Goal: Information Seeking & Learning: Learn about a topic

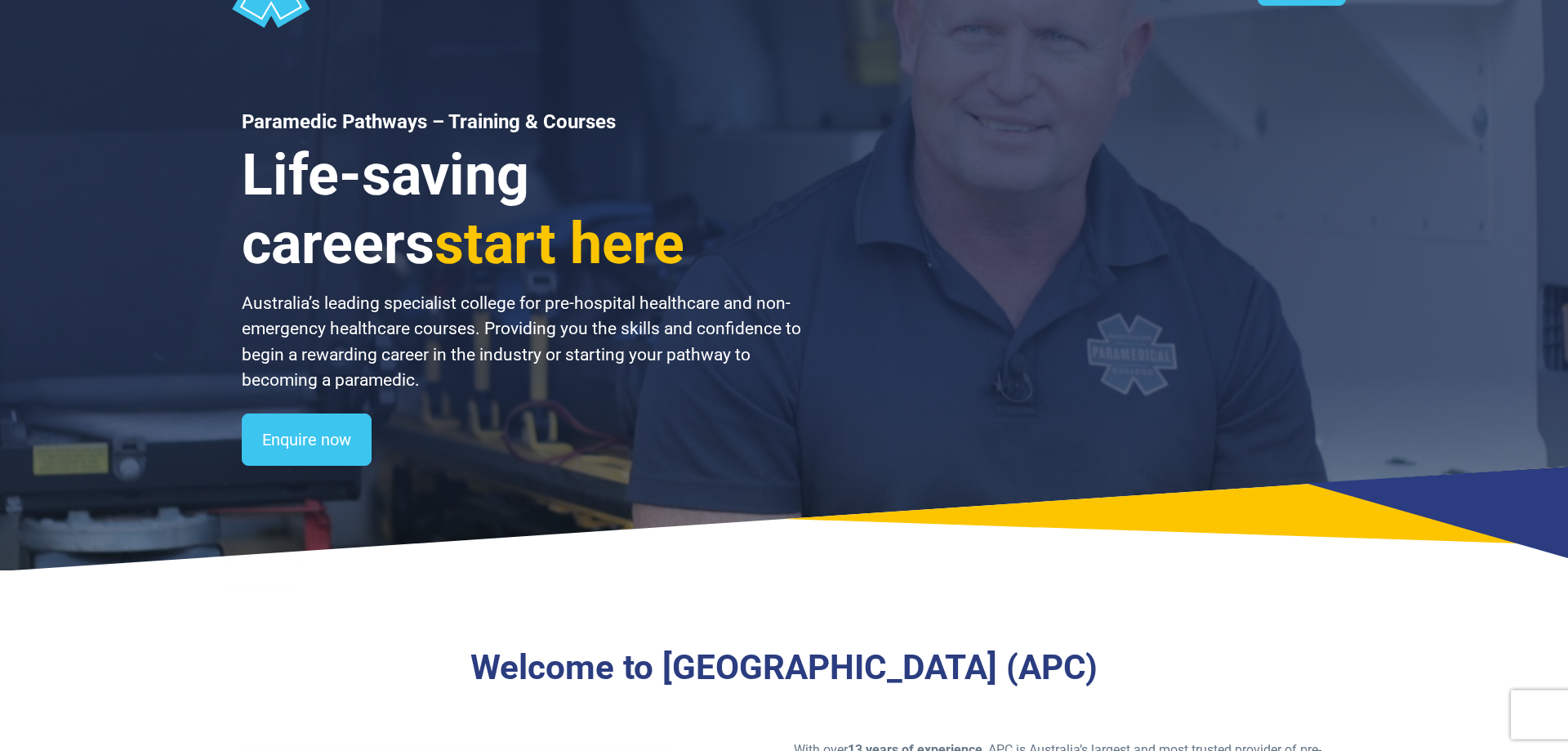
scroll to position [417, 0]
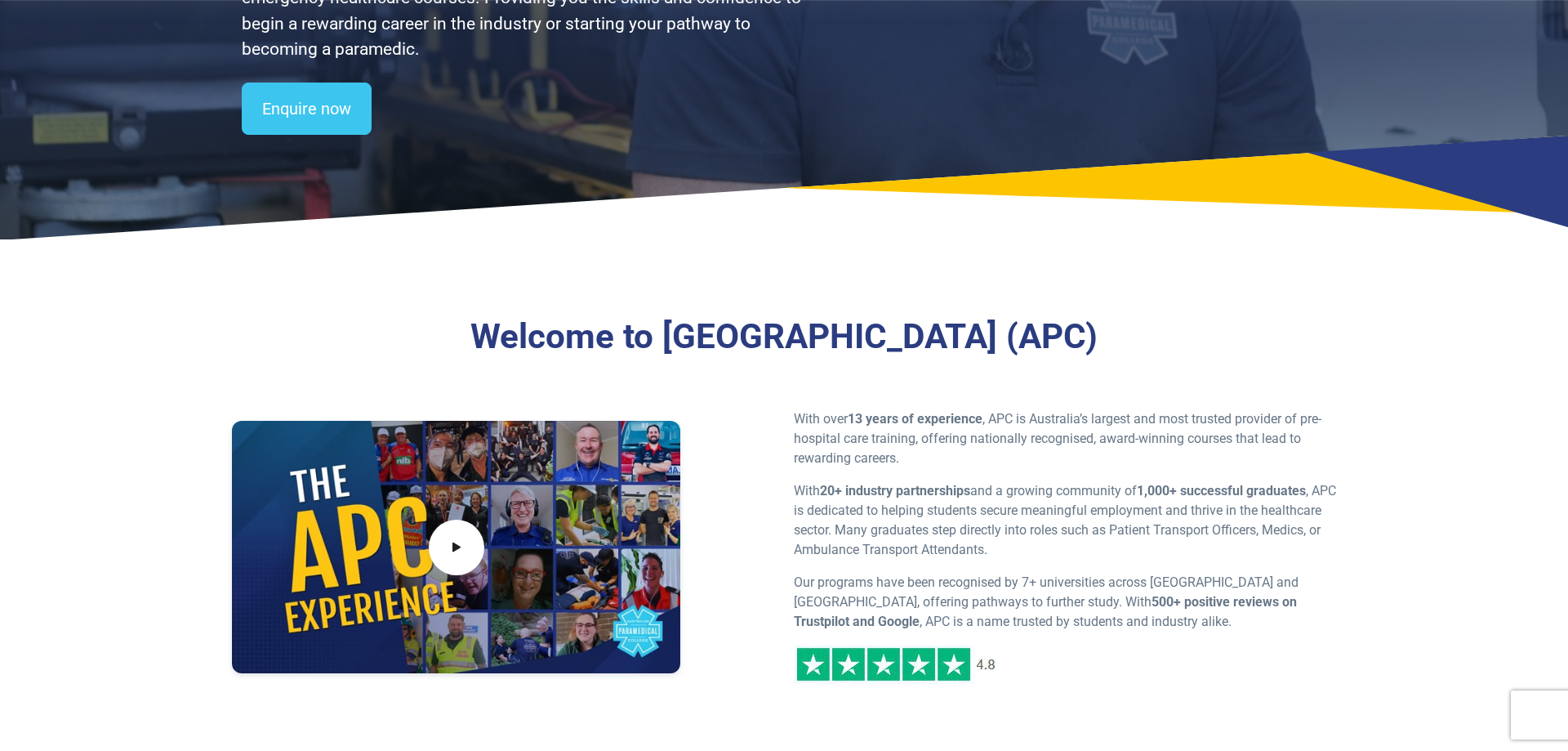
drag, startPoint x: 595, startPoint y: 334, endPoint x: 1193, endPoint y: 341, distance: 598.0
click at [1193, 341] on h3 "Welcome to [GEOGRAPHIC_DATA] (APC)" at bounding box center [784, 337] width 939 height 42
copy h3 "Australian Paramedical College (APC)"
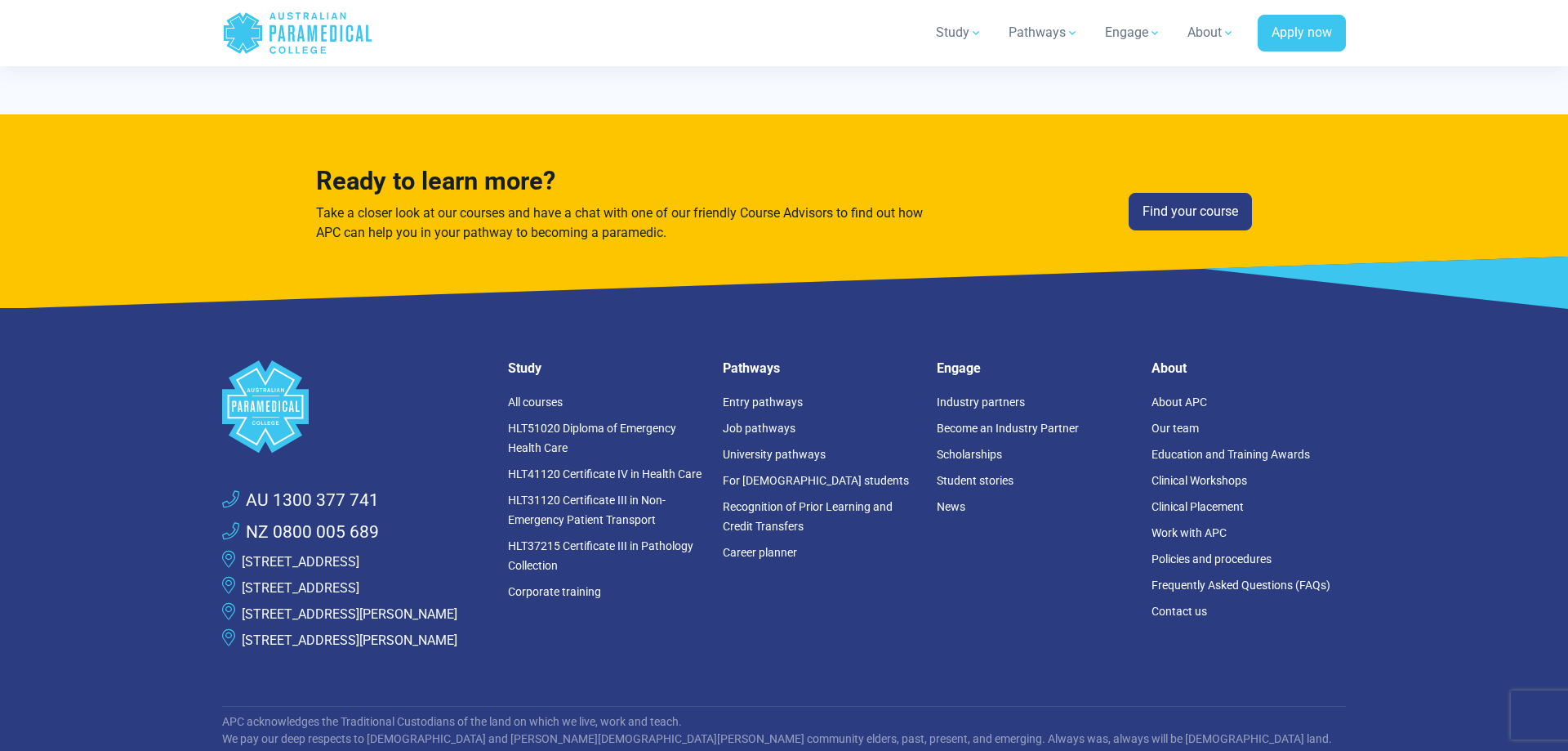
scroll to position [4548, 0]
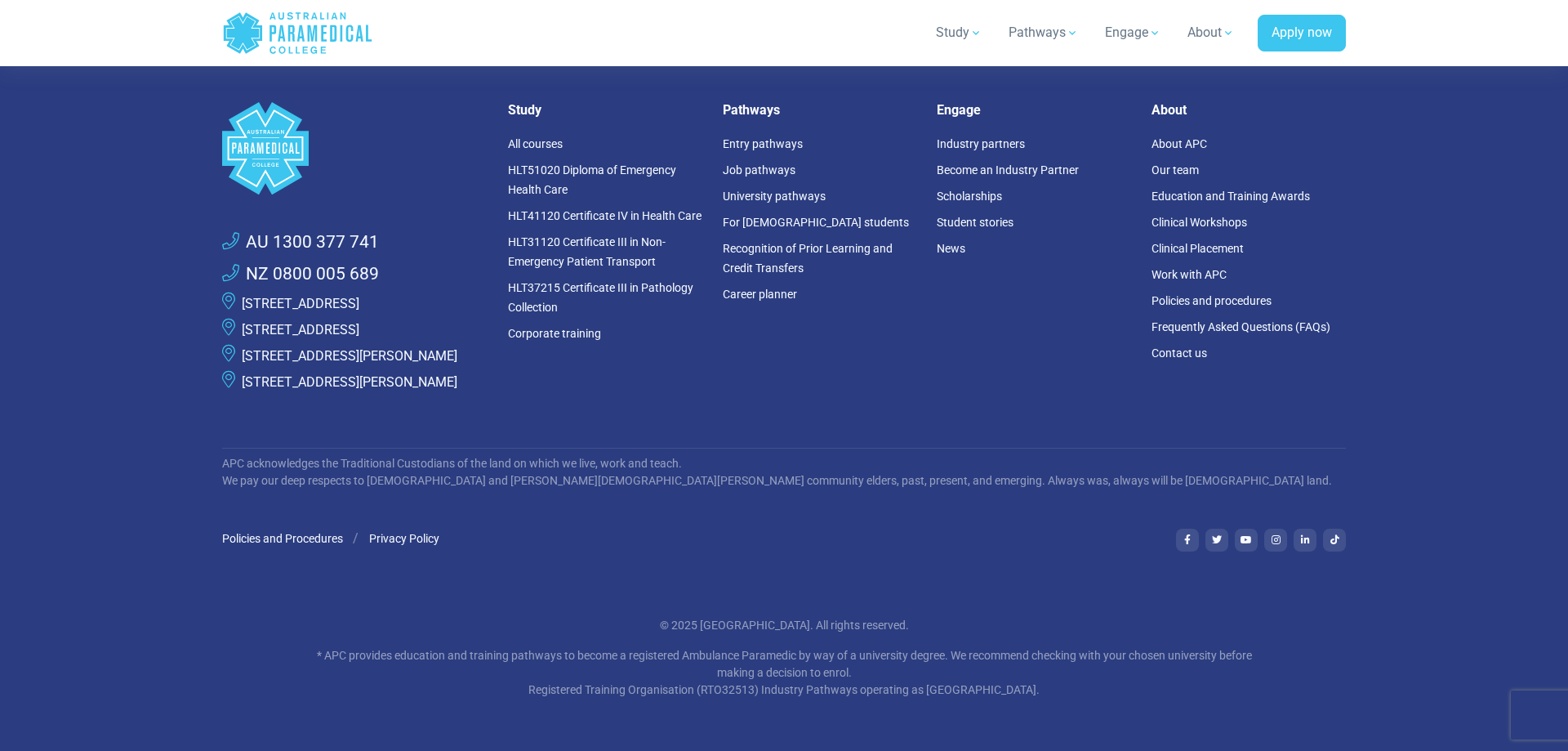
click at [869, 572] on div ".logo-block-c1{fill:#3CC5EE;} .logo-block-c2{fill:#FFF;} AU 1300 377 741 NZ 080…" at bounding box center [783, 399] width 1143 height 701
drag, startPoint x: 678, startPoint y: 689, endPoint x: 730, endPoint y: 694, distance: 52.2
click at [730, 694] on p "* APC provides education and training pathways to become a registered Ambulance…" at bounding box center [784, 673] width 956 height 51
copy p "RTO32513"
drag, startPoint x: 738, startPoint y: 689, endPoint x: 1083, endPoint y: 687, distance: 345.0
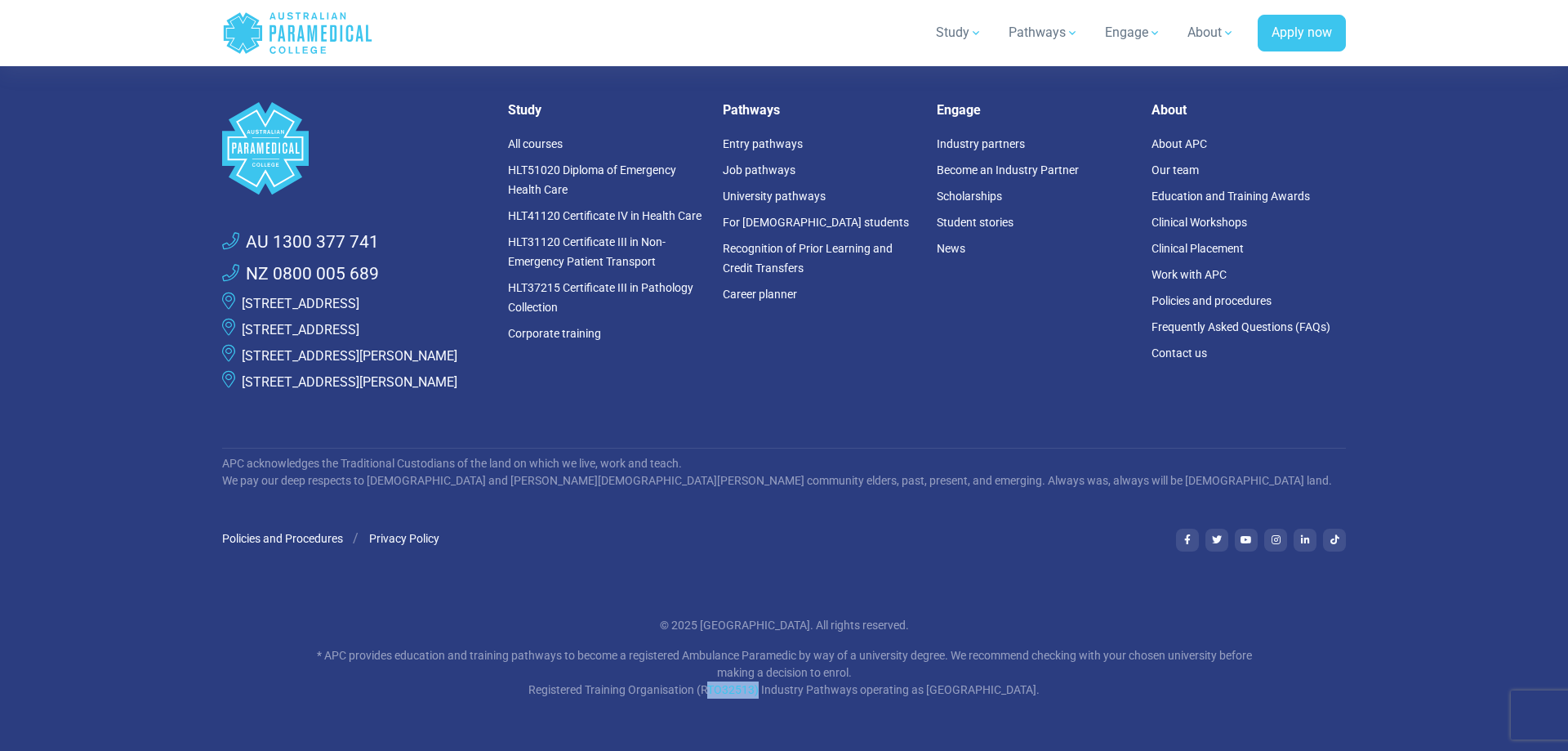
click at [1083, 687] on p "* APC provides education and training pathways to become a registered Ambulance…" at bounding box center [784, 673] width 956 height 51
copy p "Industry Pathways operating as [GEOGRAPHIC_DATA]."
